Goal: Task Accomplishment & Management: Use online tool/utility

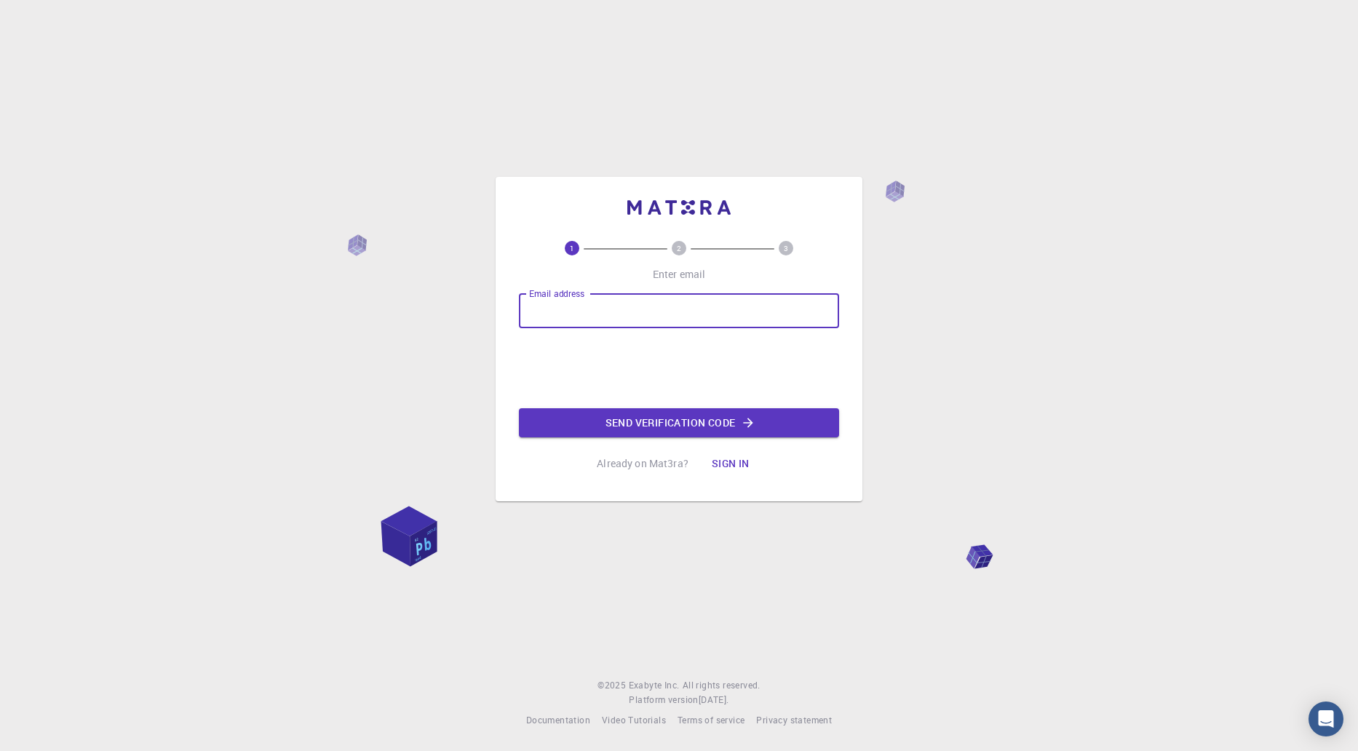
click at [665, 309] on input "Email address" at bounding box center [679, 310] width 320 height 35
type input "[EMAIL_ADDRESS][DOMAIN_NAME]"
click at [679, 418] on button "Send verification code" at bounding box center [679, 422] width 320 height 29
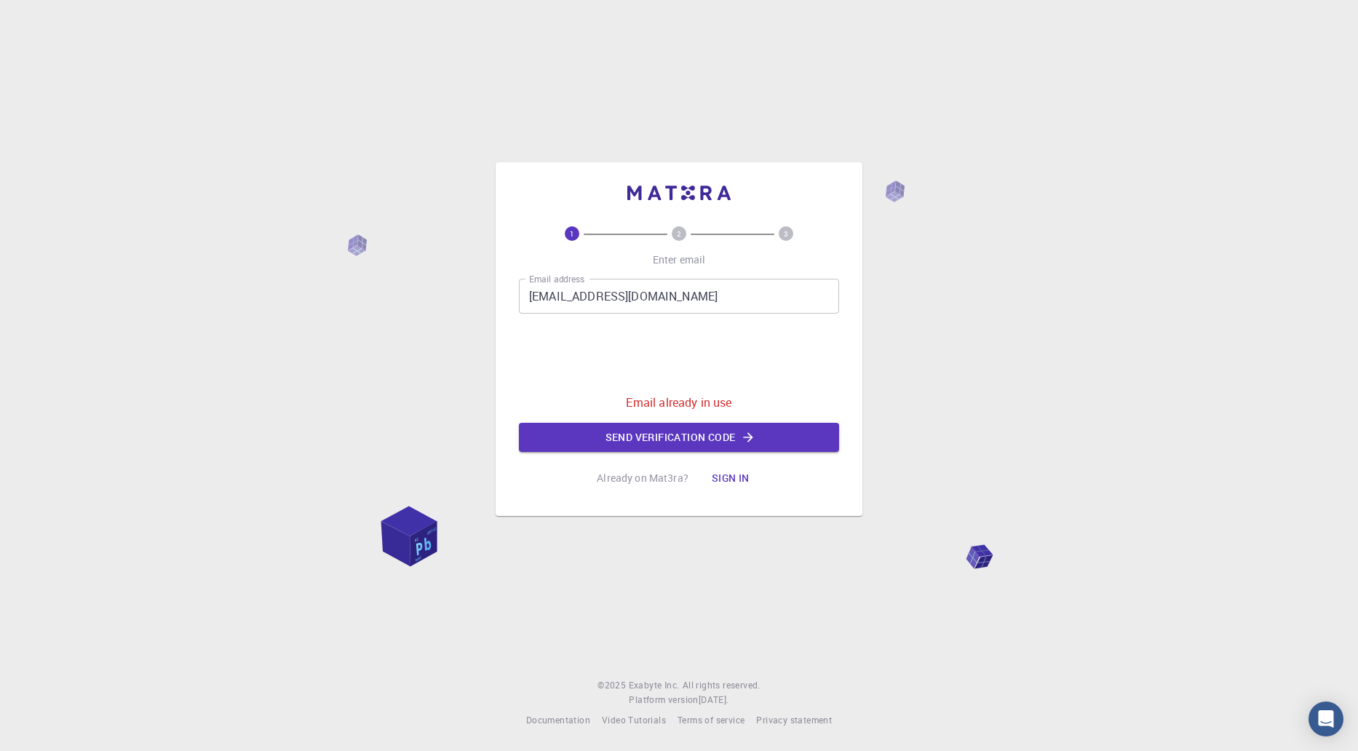
click at [741, 474] on button "Sign in" at bounding box center [730, 478] width 61 height 29
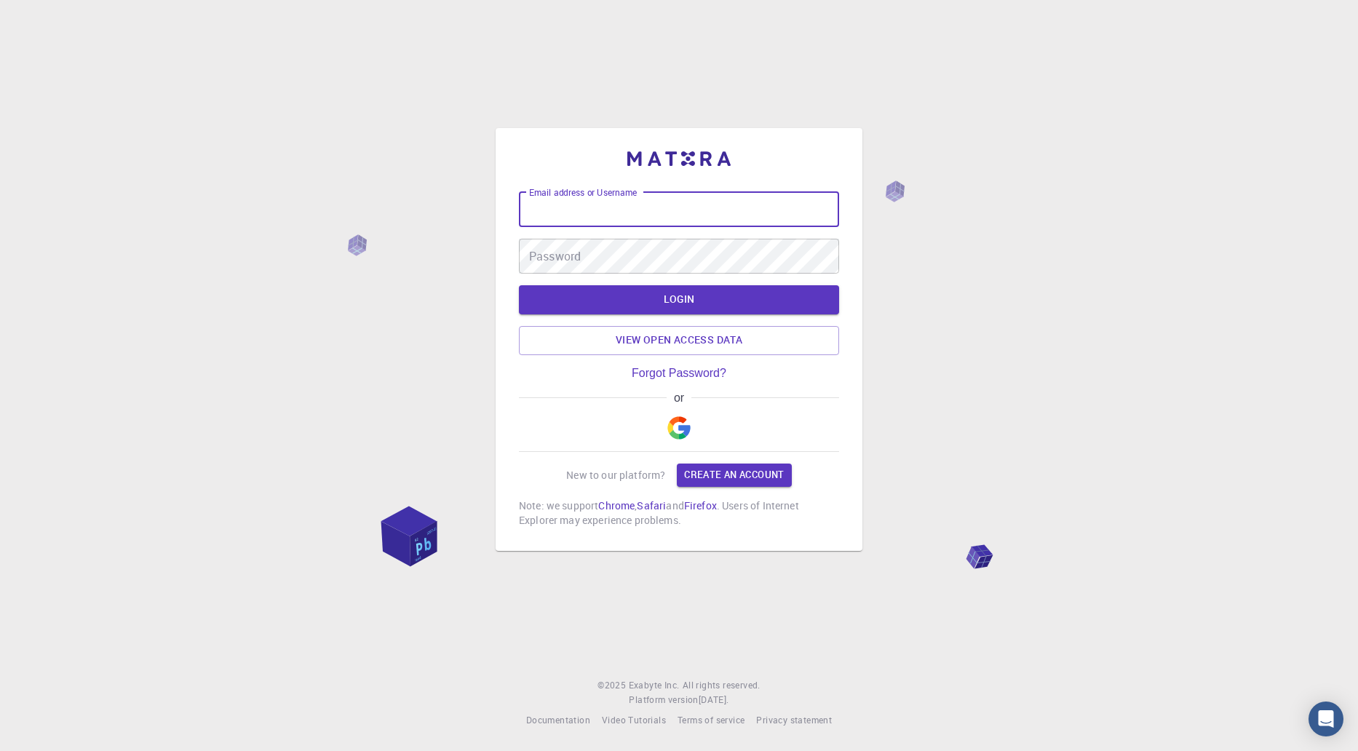
click at [608, 211] on input "Email address or Username" at bounding box center [679, 209] width 320 height 35
type input "[EMAIL_ADDRESS][DOMAIN_NAME]"
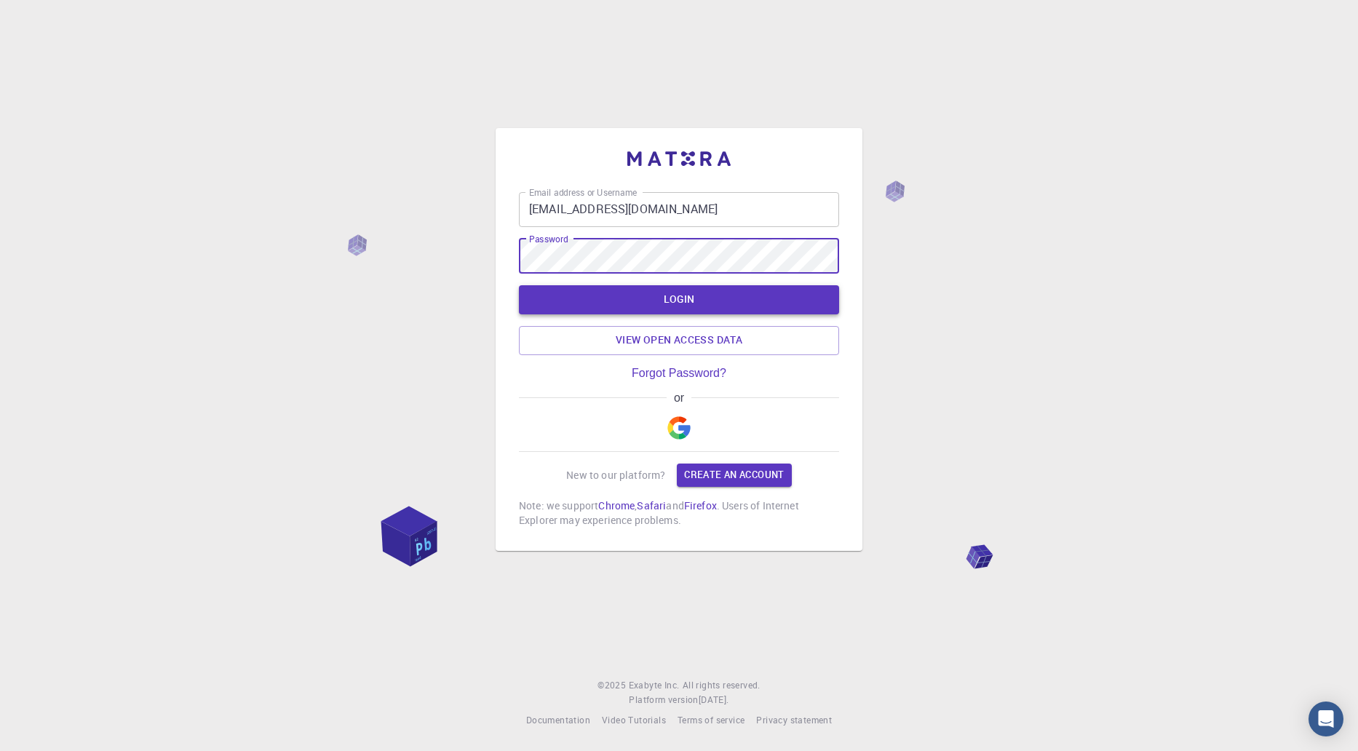
click at [714, 304] on button "LOGIN" at bounding box center [679, 299] width 320 height 29
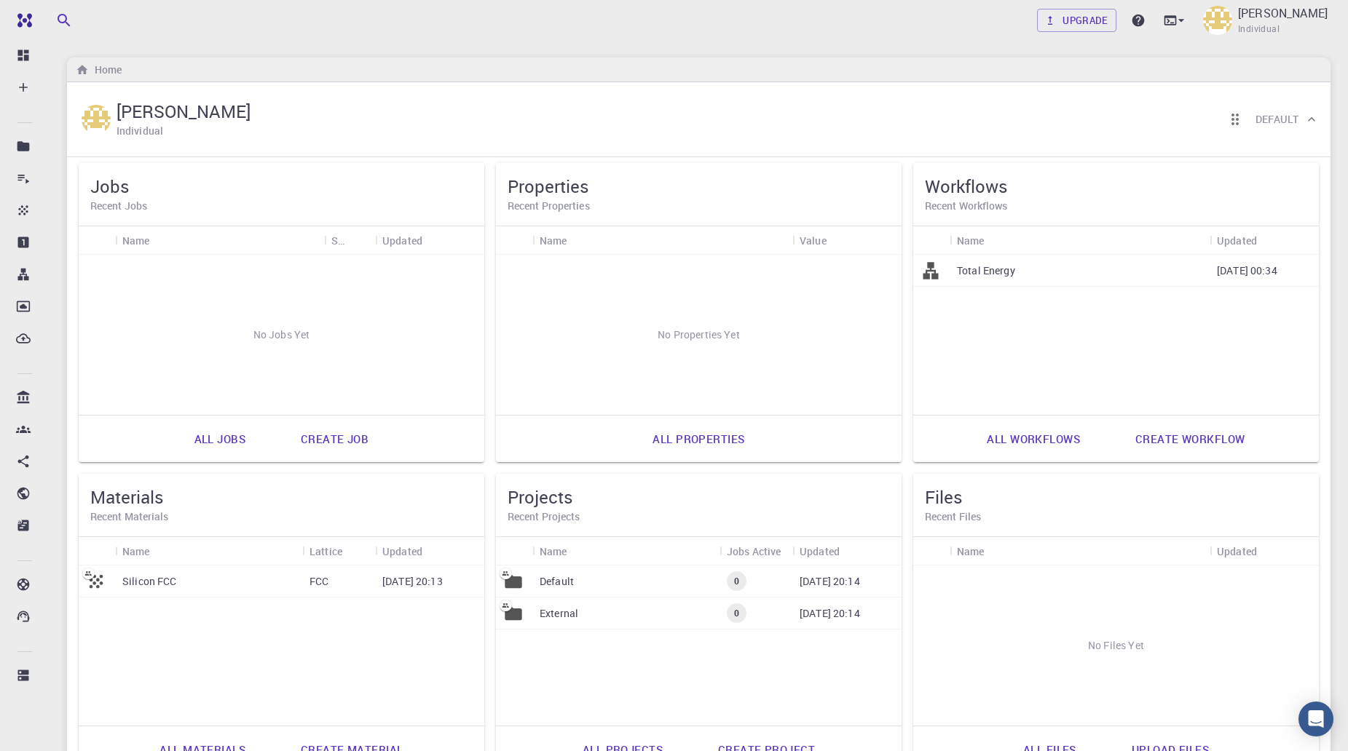
click at [341, 438] on link "Create job" at bounding box center [335, 439] width 100 height 35
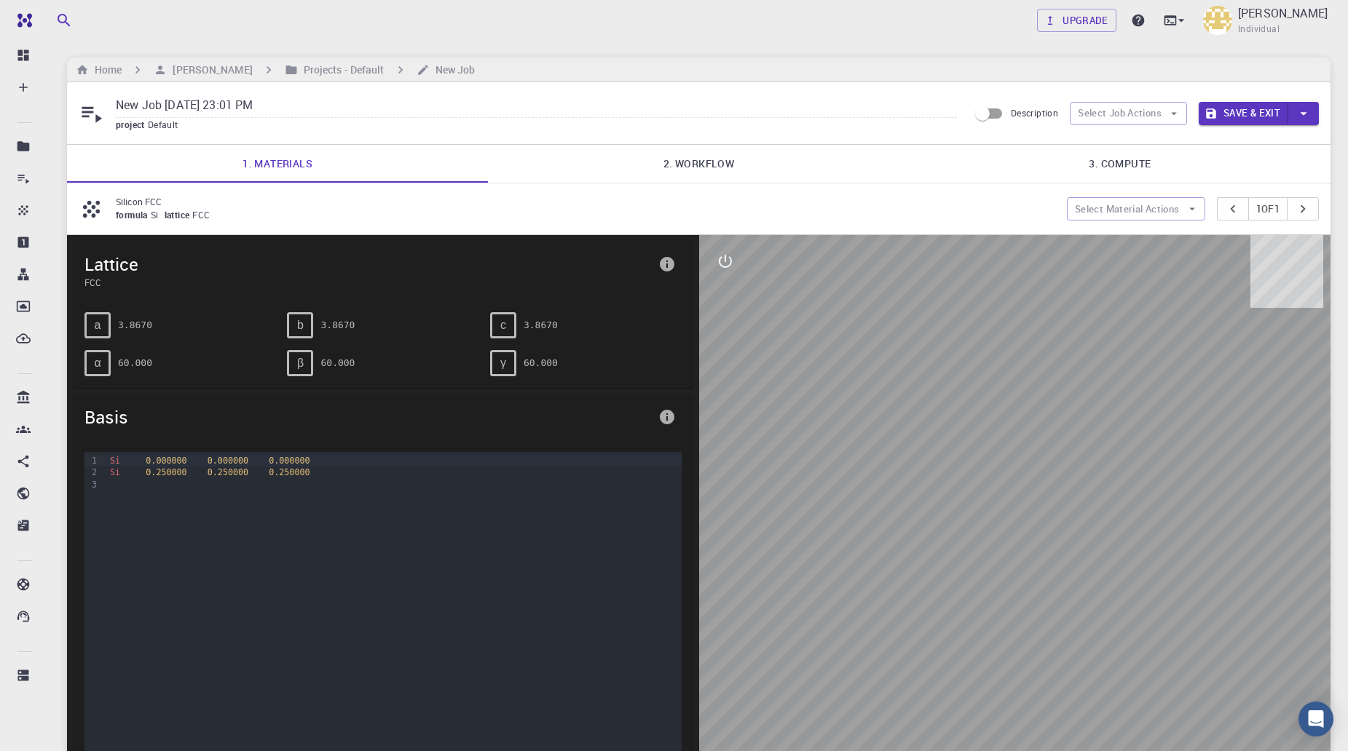
drag, startPoint x: 1055, startPoint y: 641, endPoint x: 1002, endPoint y: 634, distance: 52.9
click at [1002, 634] on div at bounding box center [1015, 507] width 632 height 544
drag, startPoint x: 1035, startPoint y: 625, endPoint x: 1080, endPoint y: 622, distance: 44.6
click at [1080, 622] on div at bounding box center [1015, 507] width 632 height 544
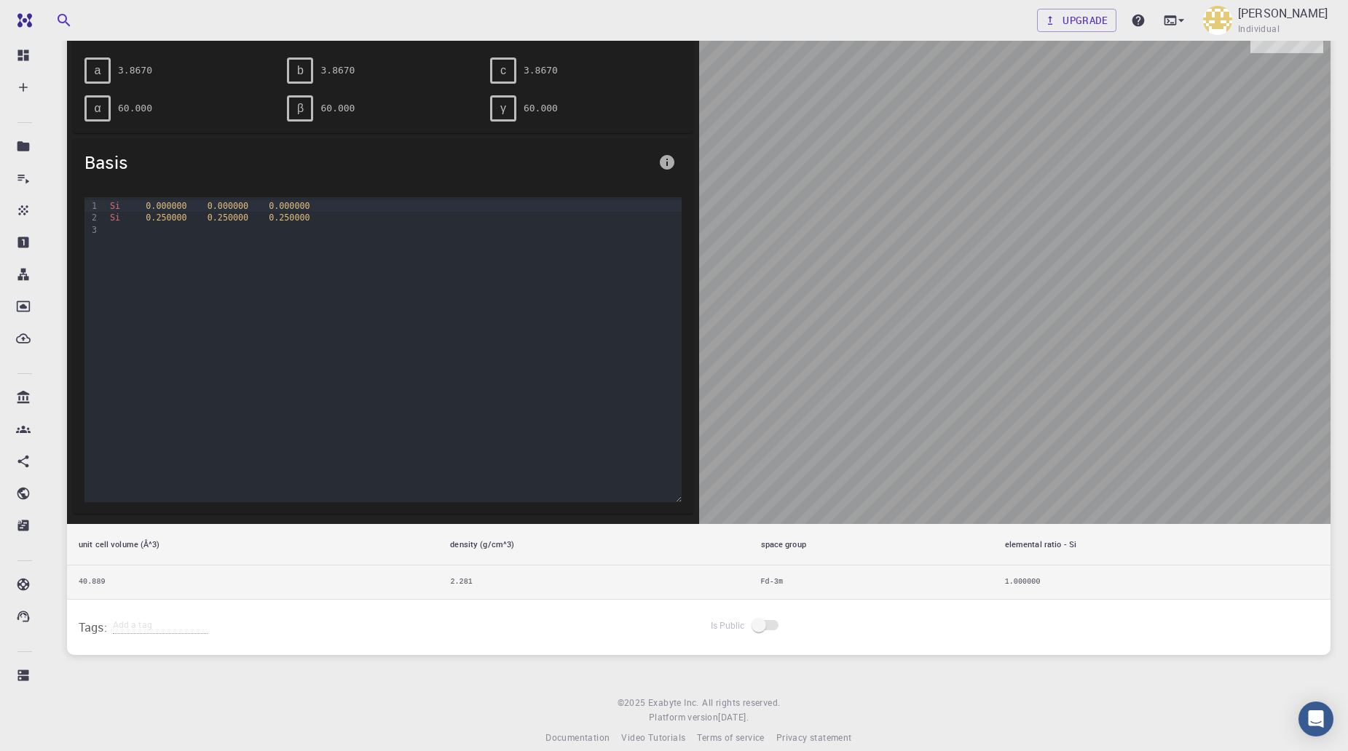
scroll to position [272, 0]
